Goal: Transaction & Acquisition: Purchase product/service

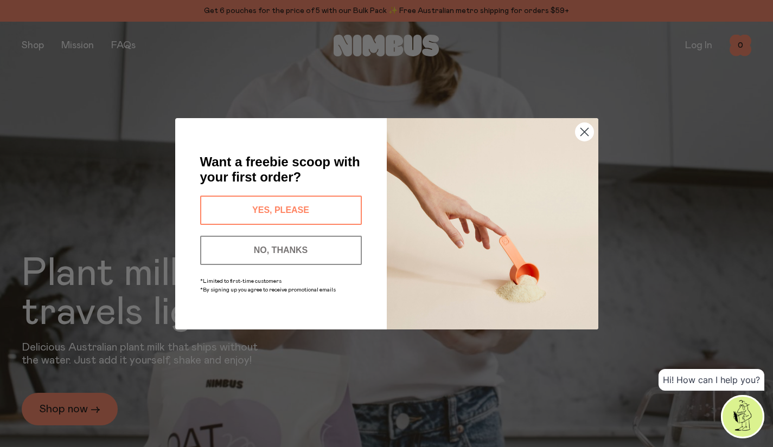
click at [583, 133] on icon "Close dialog" at bounding box center [584, 132] width 8 height 8
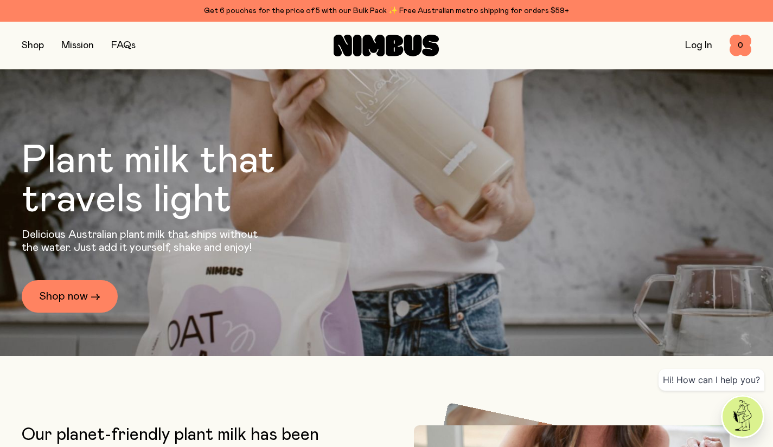
scroll to position [113, 0]
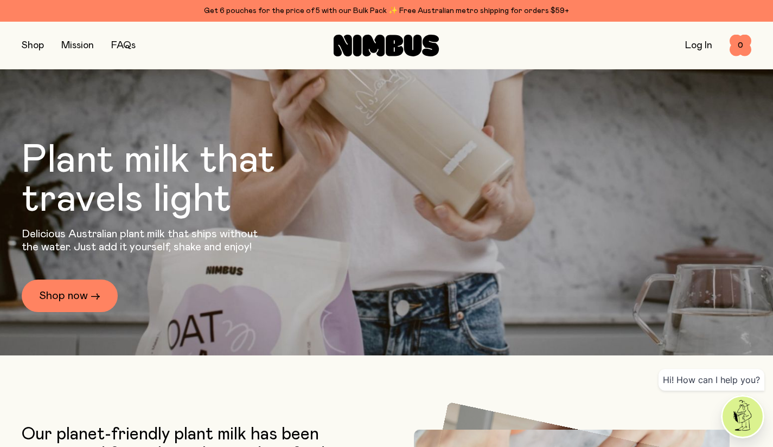
click at [72, 303] on link "Shop now →" at bounding box center [70, 296] width 96 height 33
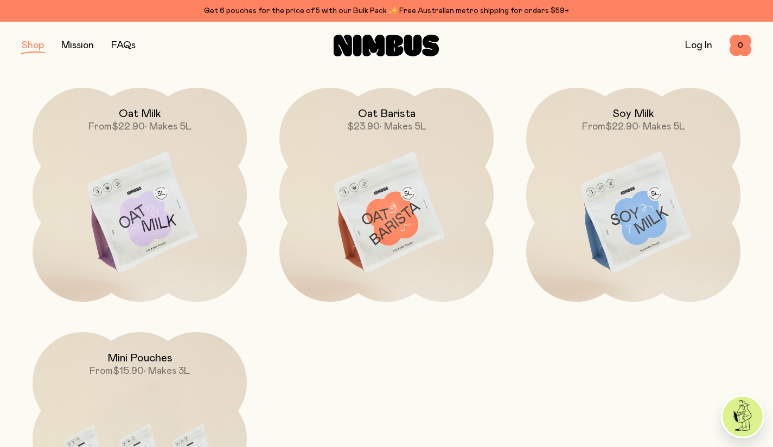
scroll to position [141, 0]
click at [617, 228] on img at bounding box center [633, 215] width 214 height 252
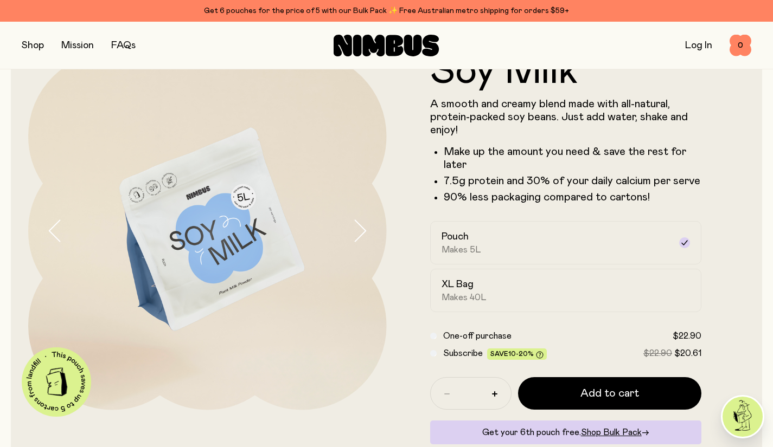
scroll to position [47, 0]
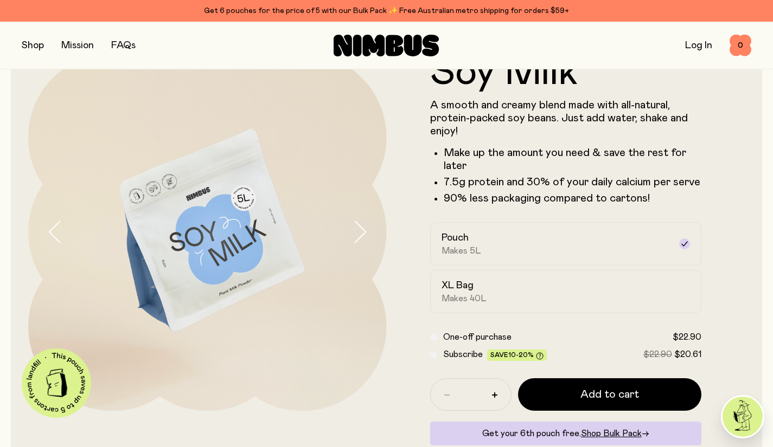
click at [547, 305] on label "XL Bag Makes 40L" at bounding box center [566, 291] width 272 height 43
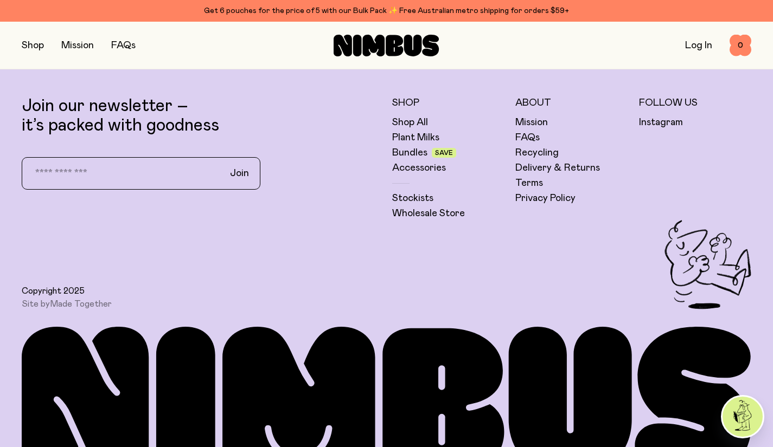
scroll to position [2746, 0]
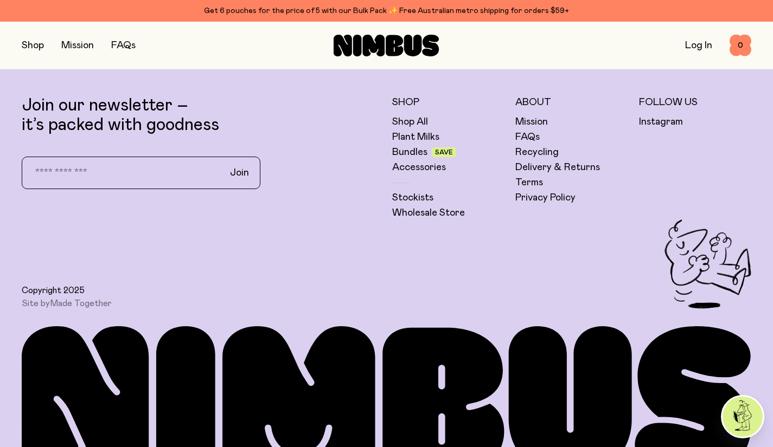
click at [411, 131] on link "Plant Milks" at bounding box center [415, 137] width 47 height 13
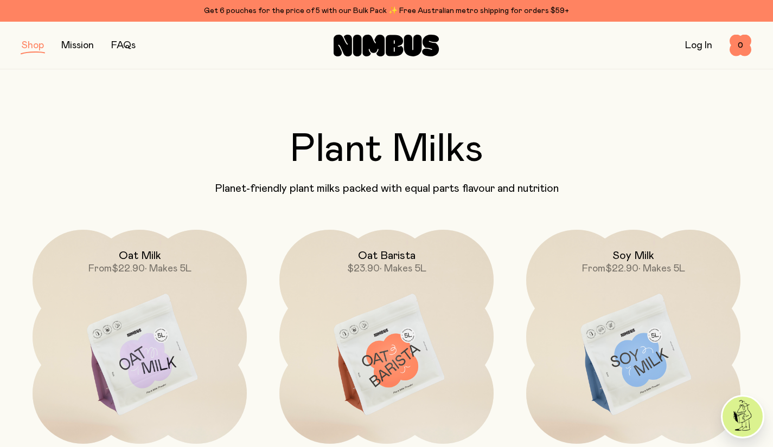
click at [594, 341] on img at bounding box center [633, 356] width 214 height 252
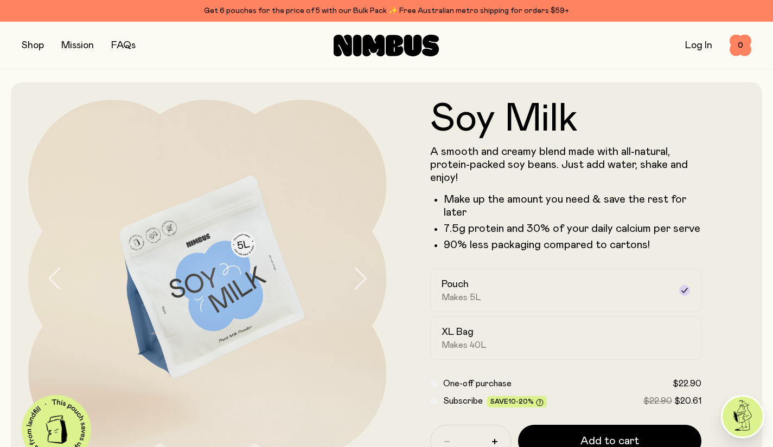
click at [37, 49] on button "button" at bounding box center [33, 45] width 22 height 15
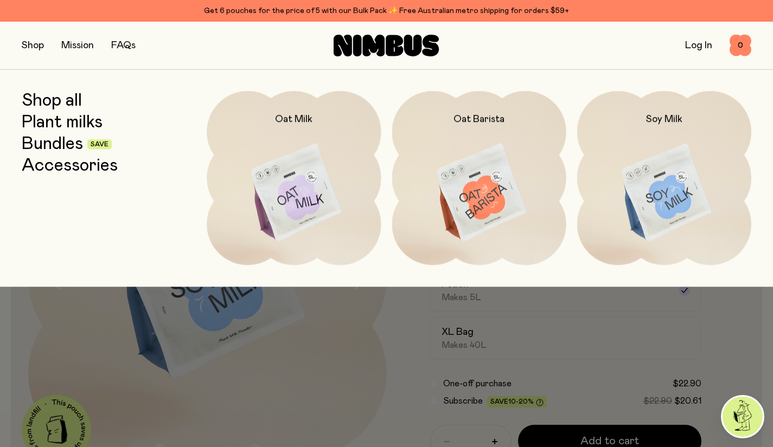
click at [79, 123] on link "Plant milks" at bounding box center [62, 123] width 81 height 20
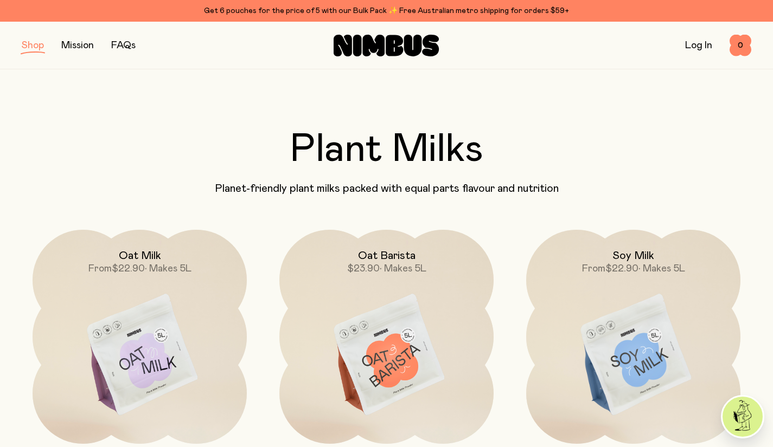
click at [31, 47] on button "button" at bounding box center [33, 45] width 22 height 15
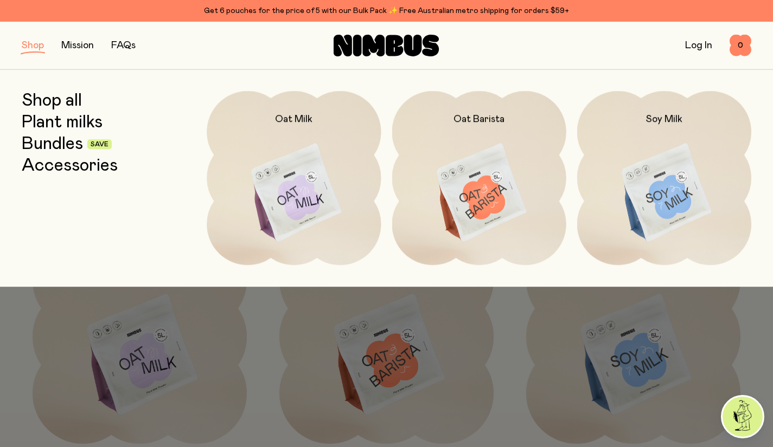
click at [32, 46] on button "button" at bounding box center [33, 45] width 22 height 15
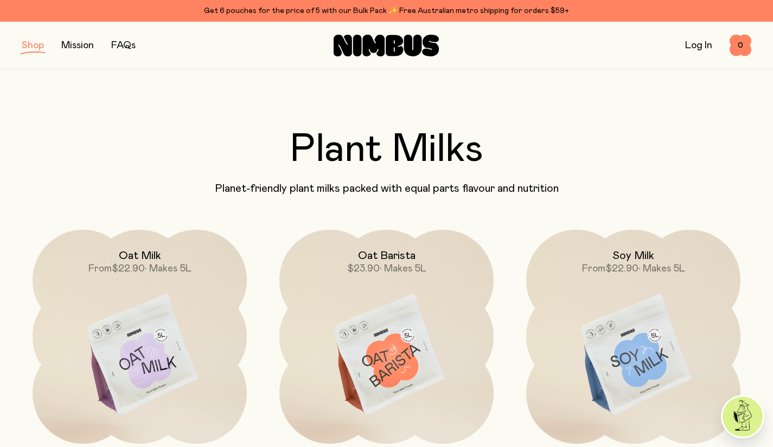
click at [29, 42] on button "button" at bounding box center [33, 45] width 22 height 15
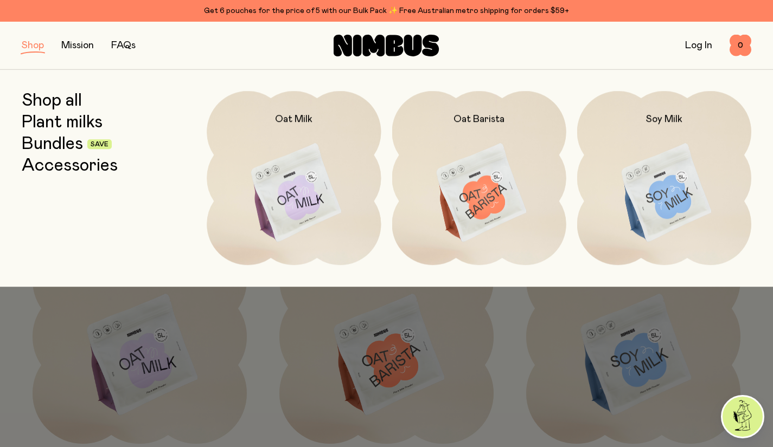
click at [48, 145] on link "Bundles" at bounding box center [52, 145] width 61 height 20
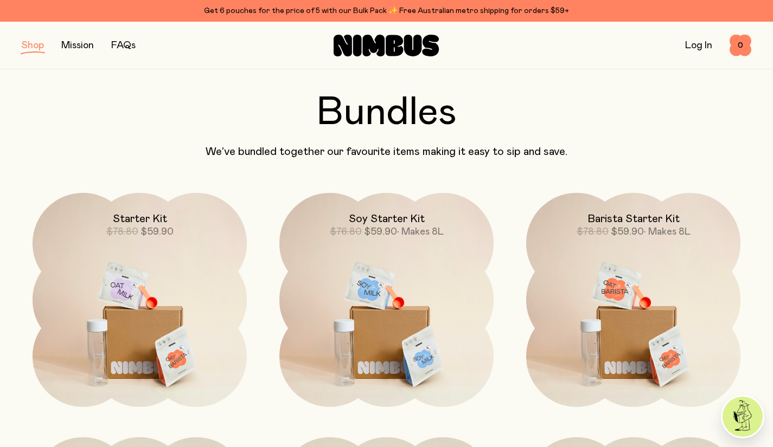
scroll to position [36, 0]
click at [428, 278] on img at bounding box center [386, 320] width 214 height 252
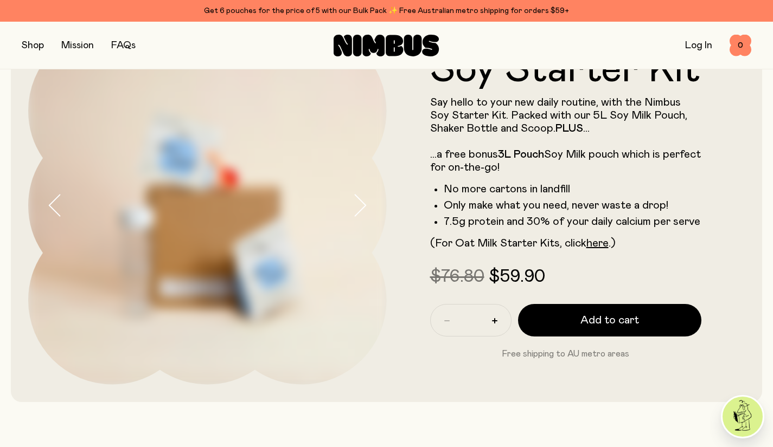
scroll to position [85, 0]
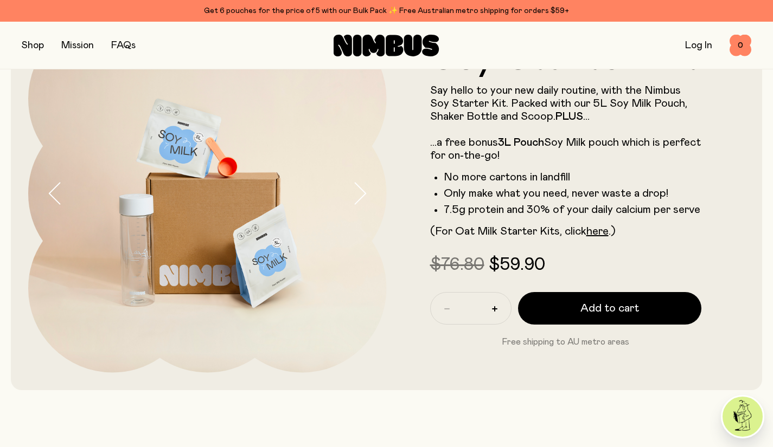
click at [623, 317] on button "Add to cart" at bounding box center [610, 308] width 184 height 33
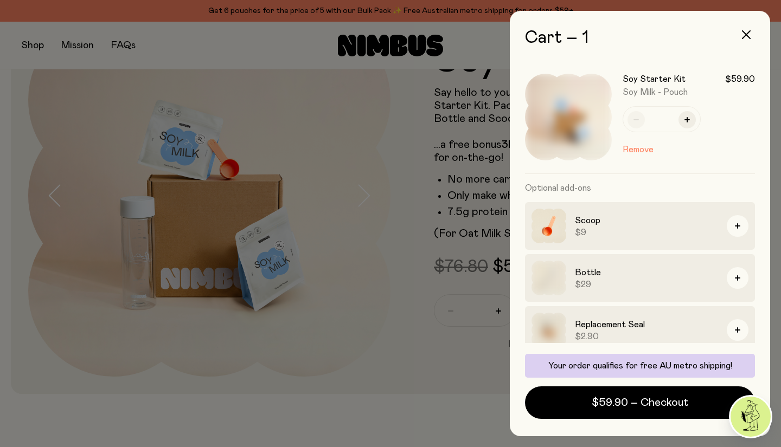
scroll to position [11, 0]
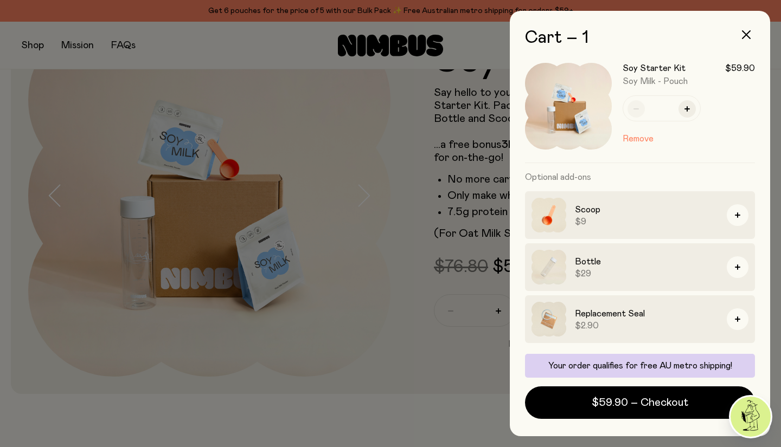
click at [639, 408] on span "$59.90 – Checkout" at bounding box center [640, 402] width 97 height 15
